Goal: Information Seeking & Learning: Learn about a topic

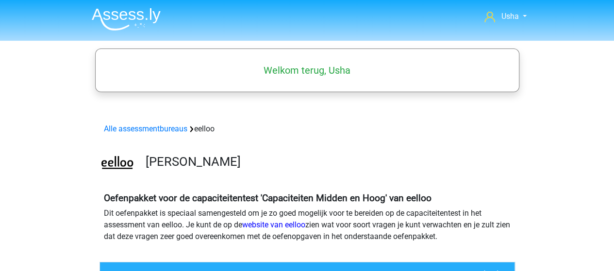
click at [107, 15] on img at bounding box center [126, 19] width 69 height 23
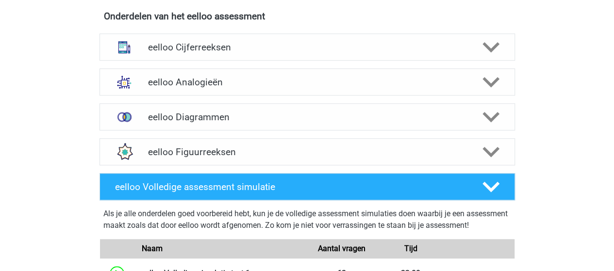
scroll to position [388, 0]
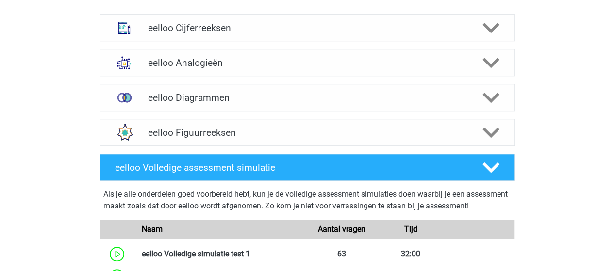
click at [220, 26] on h4 "eelloo Cijferreeksen" at bounding box center [307, 27] width 318 height 11
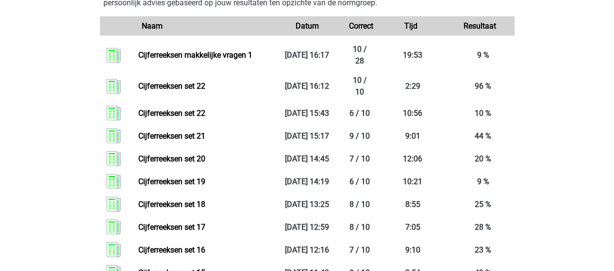
scroll to position [970, 0]
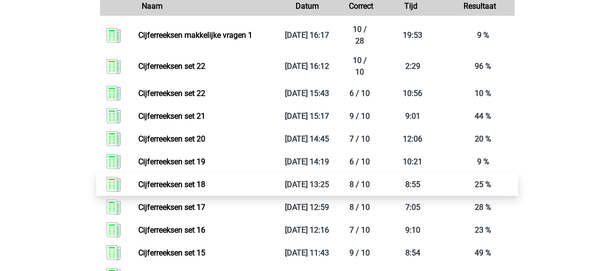
click at [181, 186] on link "Cijferreeksen set 18" at bounding box center [171, 184] width 67 height 9
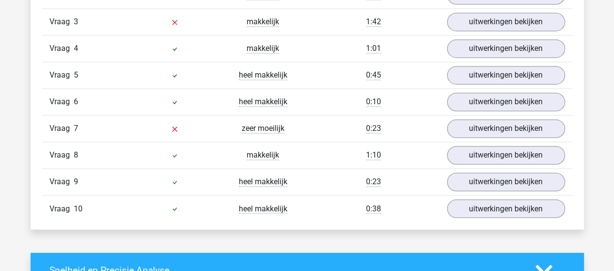
scroll to position [728, 0]
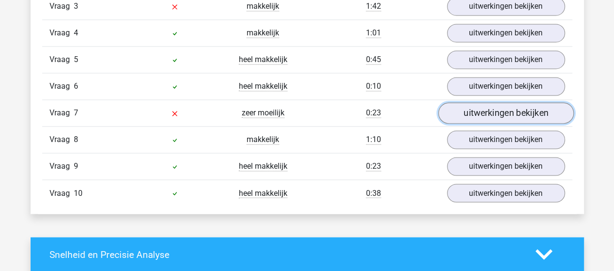
click at [474, 106] on link "uitwerkingen bekijken" at bounding box center [505, 112] width 135 height 21
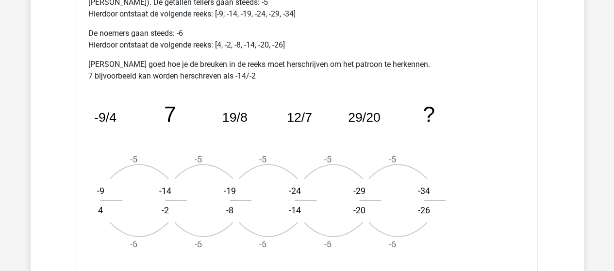
scroll to position [1164, 0]
